Goal: Information Seeking & Learning: Learn about a topic

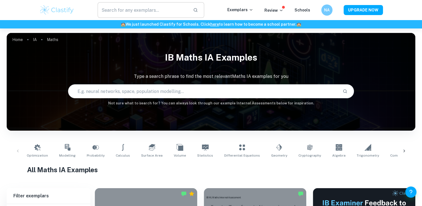
click at [137, 11] on input "text" at bounding box center [143, 10] width 91 height 16
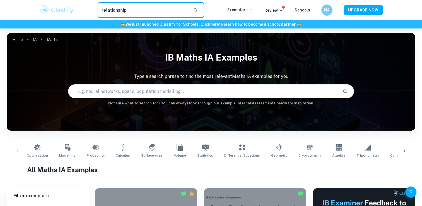
type input "relationship"
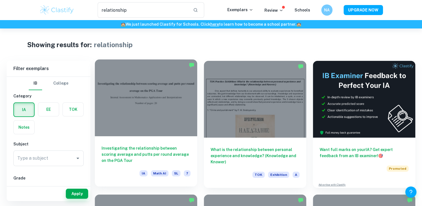
click at [161, 109] on div at bounding box center [146, 97] width 102 height 77
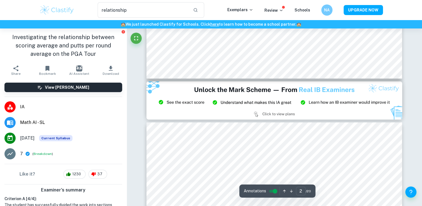
type input "3"
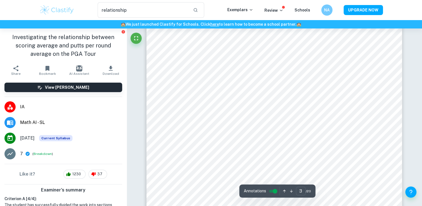
scroll to position [832, 0]
